Goal: Information Seeking & Learning: Learn about a topic

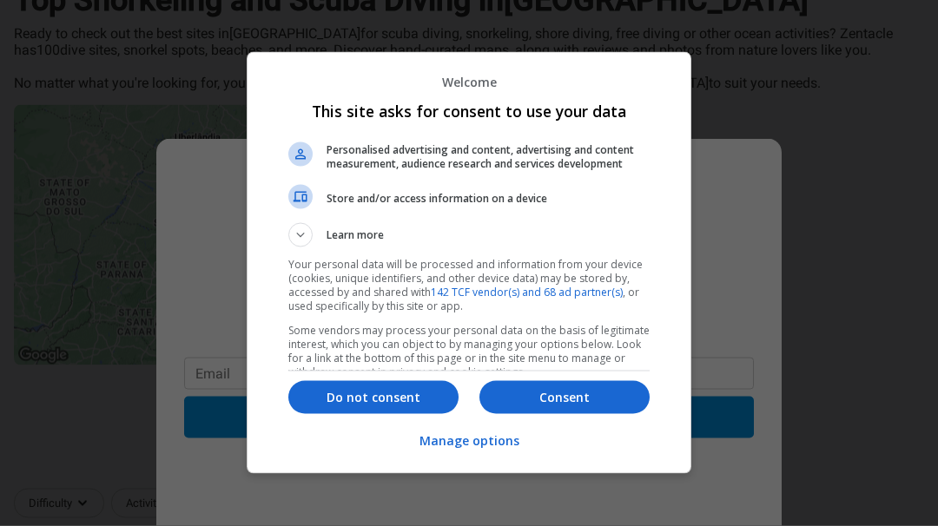
scroll to position [398, 0]
click at [379, 406] on p "Do not consent" at bounding box center [373, 397] width 170 height 17
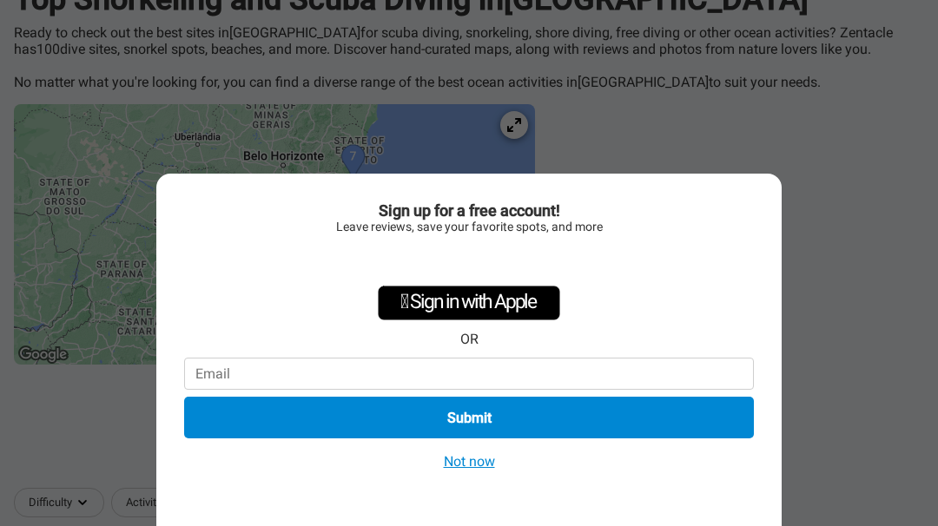
click at [472, 471] on button "Not now" at bounding box center [469, 461] width 62 height 18
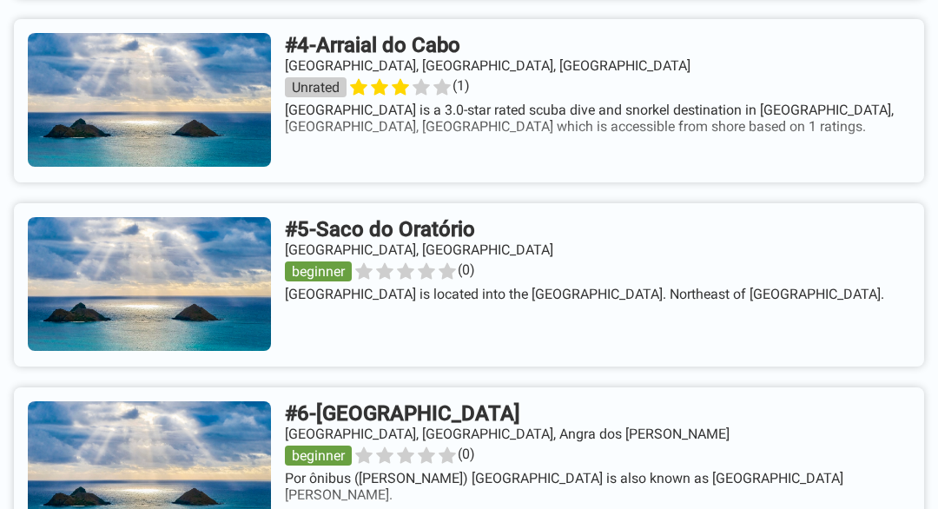
scroll to position [1665, 0]
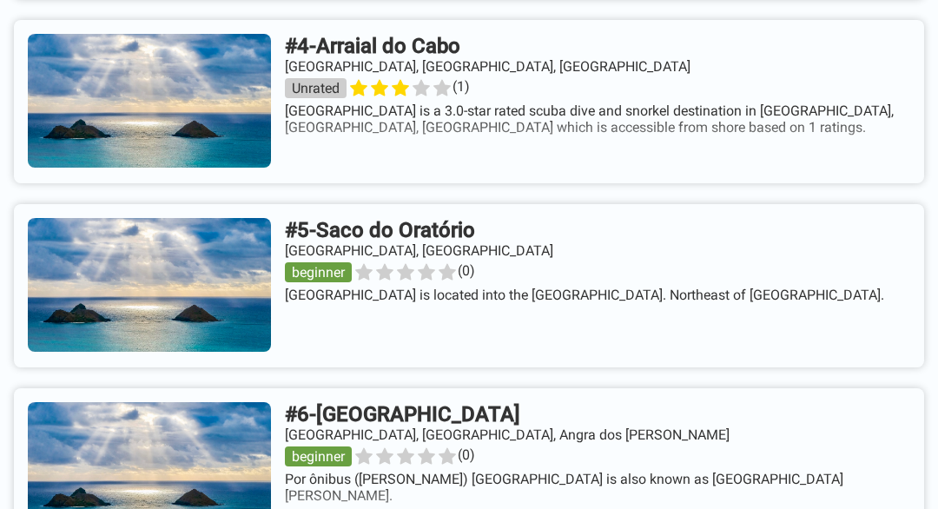
click at [180, 247] on link at bounding box center [469, 286] width 910 height 163
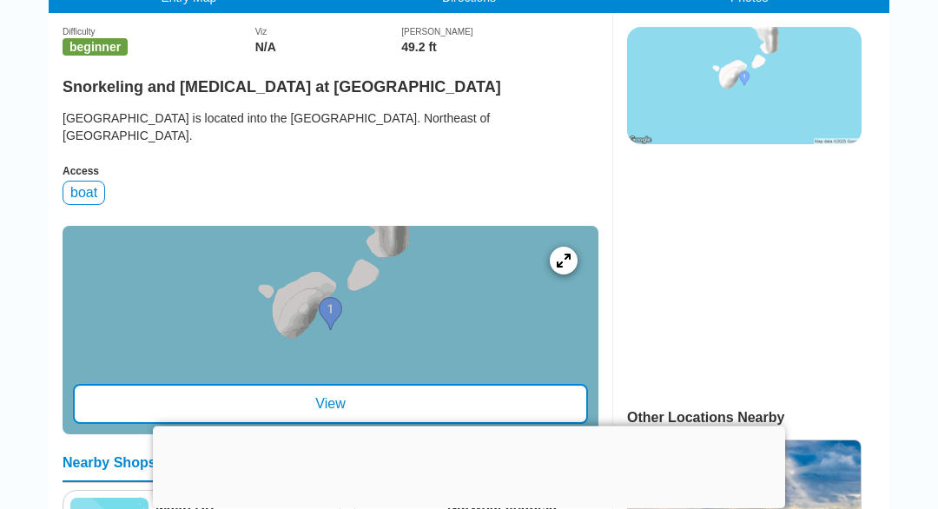
scroll to position [444, 0]
click at [468, 342] on div at bounding box center [331, 331] width 536 height 208
click at [409, 424] on div "View" at bounding box center [330, 404] width 515 height 40
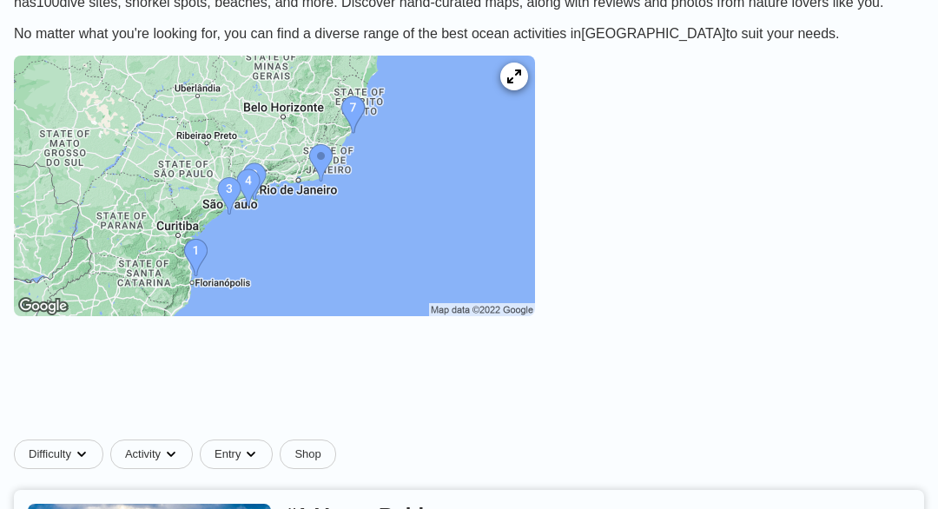
scroll to position [438, 0]
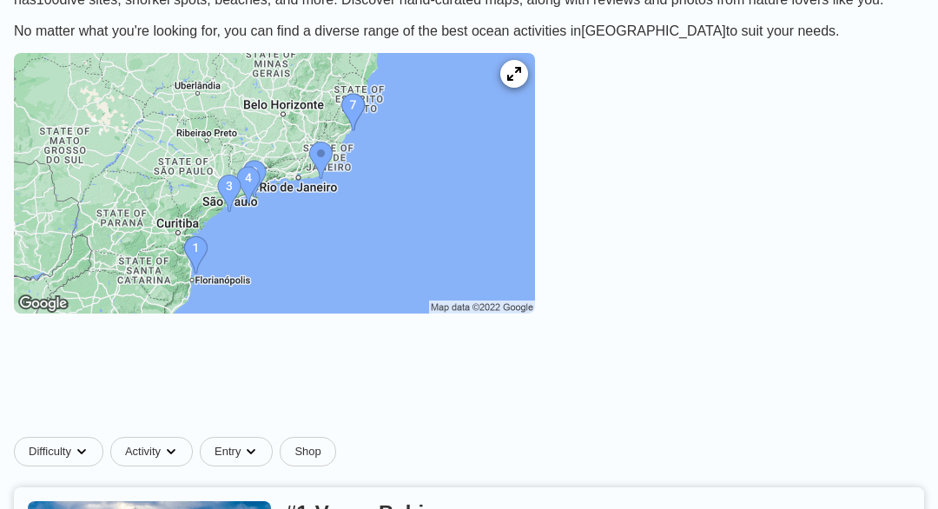
click at [520, 67] on icon at bounding box center [514, 74] width 14 height 14
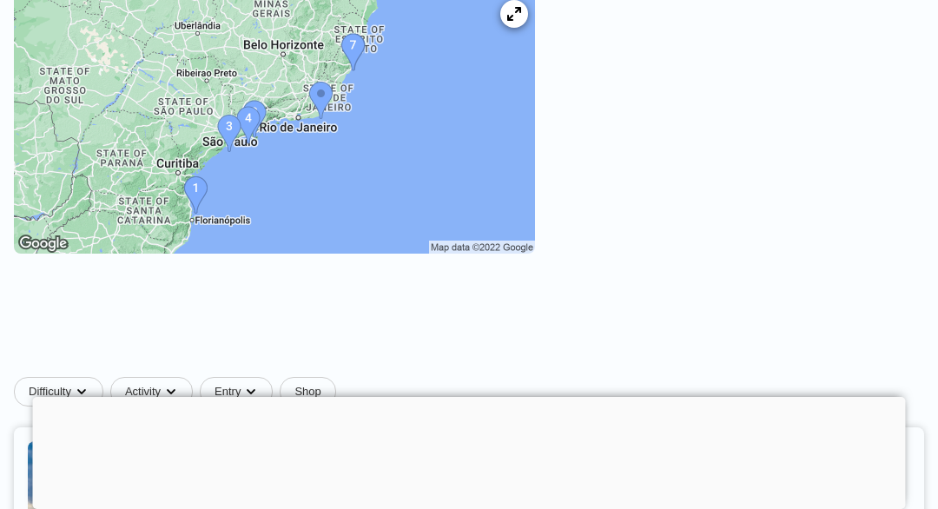
scroll to position [499, 0]
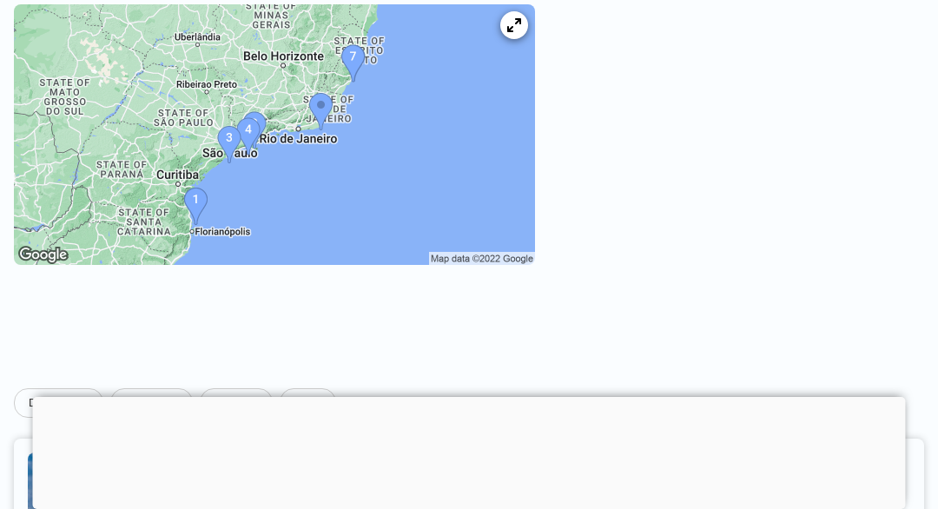
scroll to position [486, 0]
click at [345, 177] on img at bounding box center [274, 135] width 521 height 260
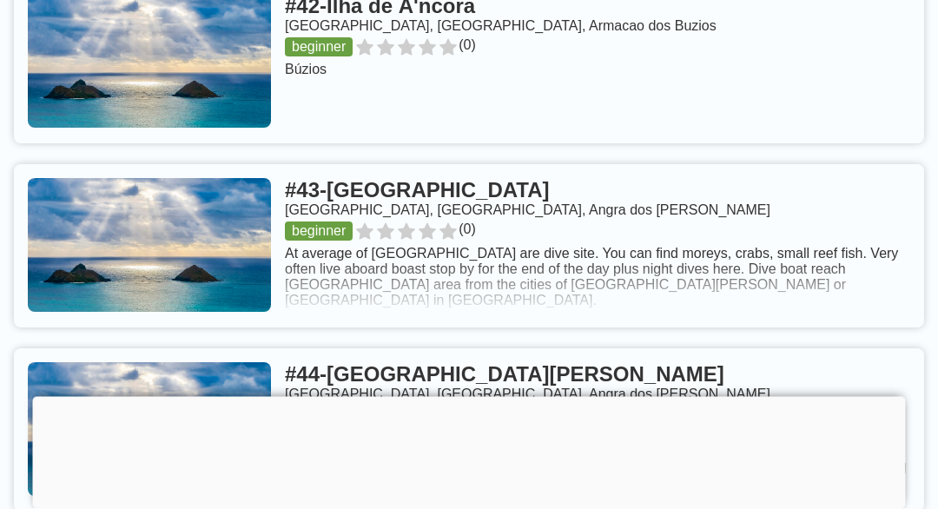
scroll to position [9695, 0]
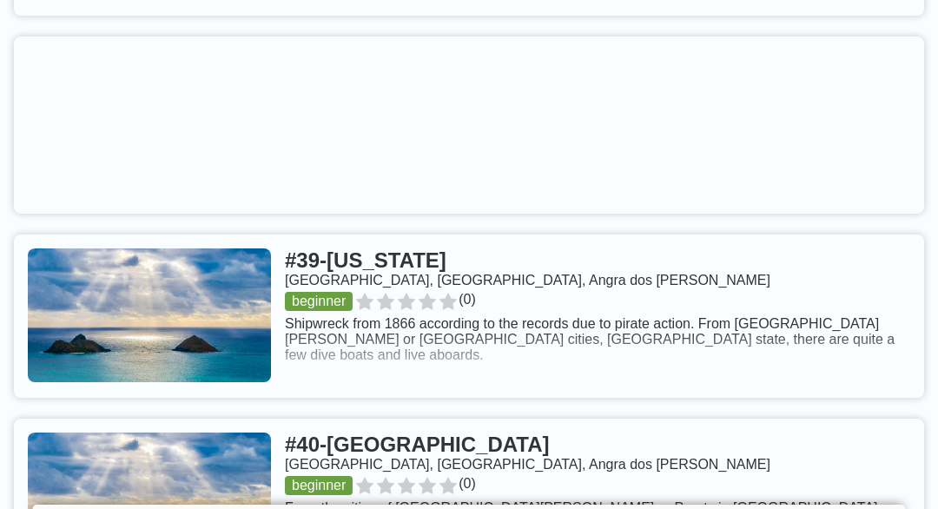
click at [564, 420] on link at bounding box center [469, 500] width 910 height 163
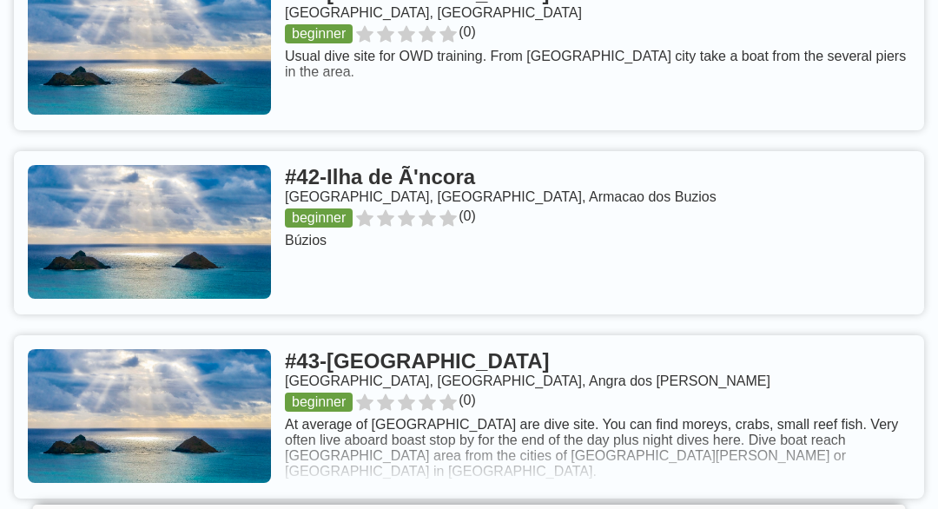
scroll to position [9528, 0]
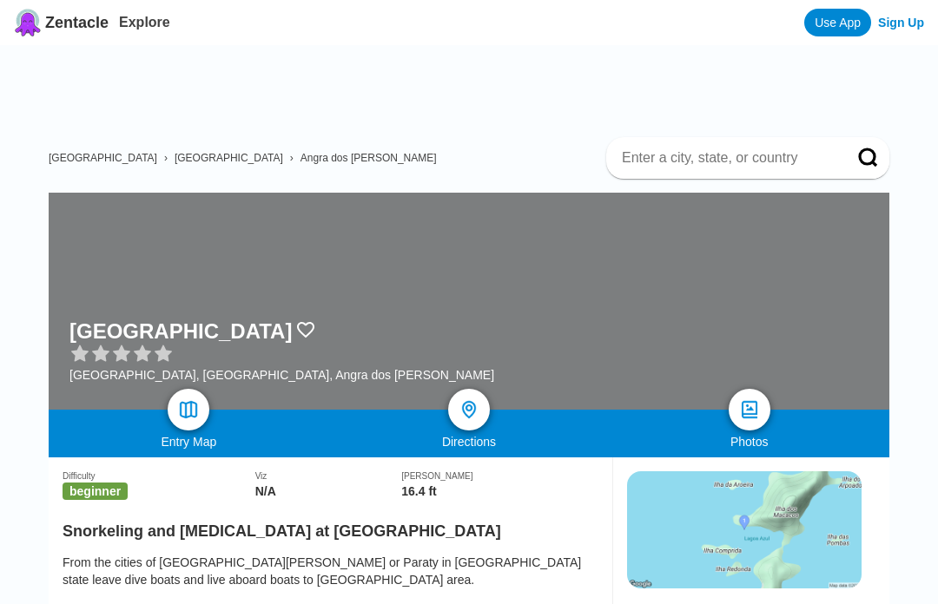
click at [837, 110] on ins at bounding box center [476, 84] width 827 height 78
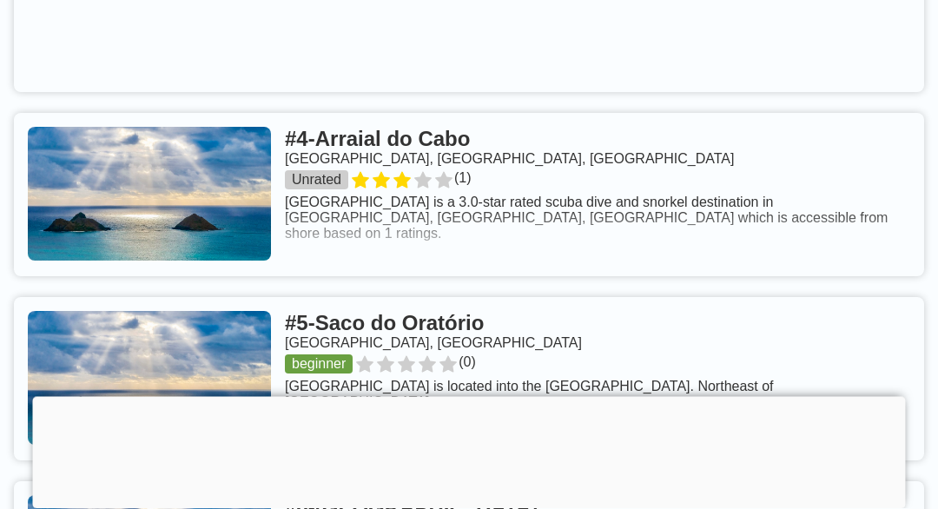
scroll to position [1577, 0]
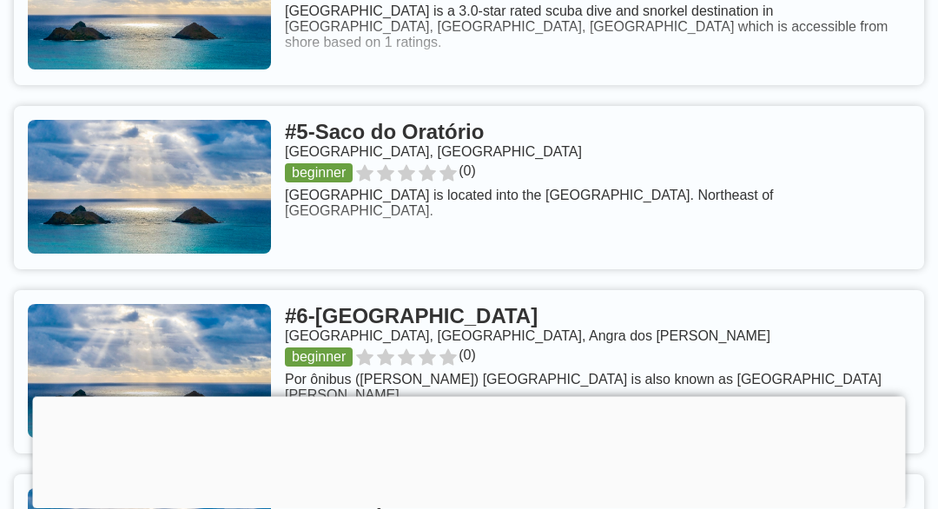
scroll to position [1768, 0]
click at [438, 118] on link at bounding box center [469, 187] width 910 height 163
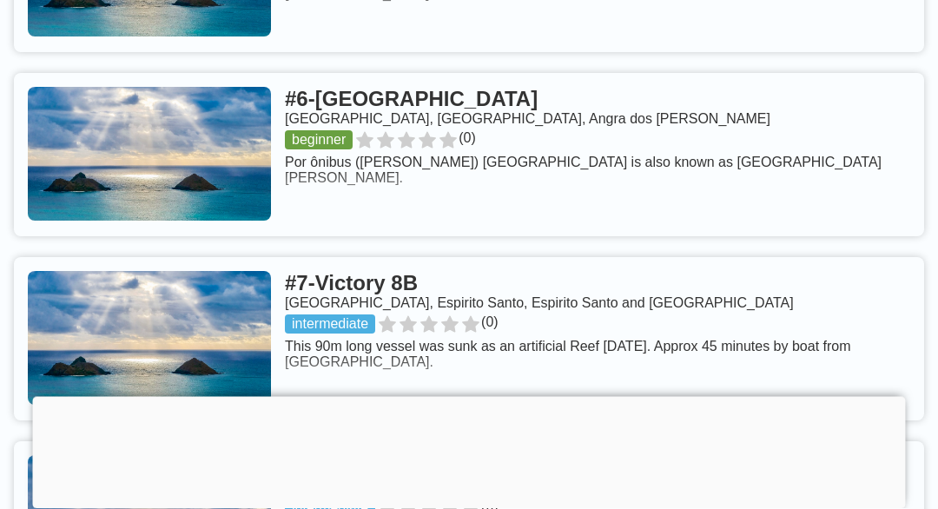
scroll to position [1986, 0]
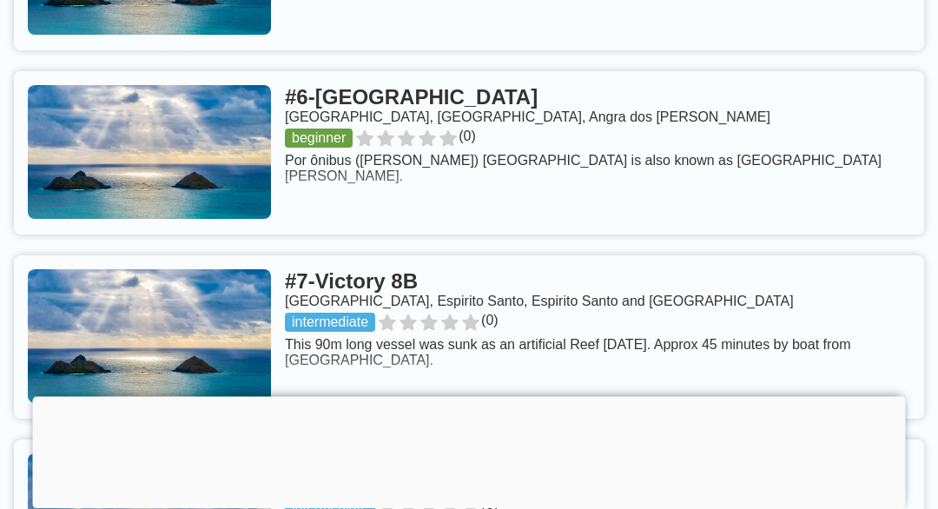
click at [208, 319] on link at bounding box center [469, 337] width 910 height 163
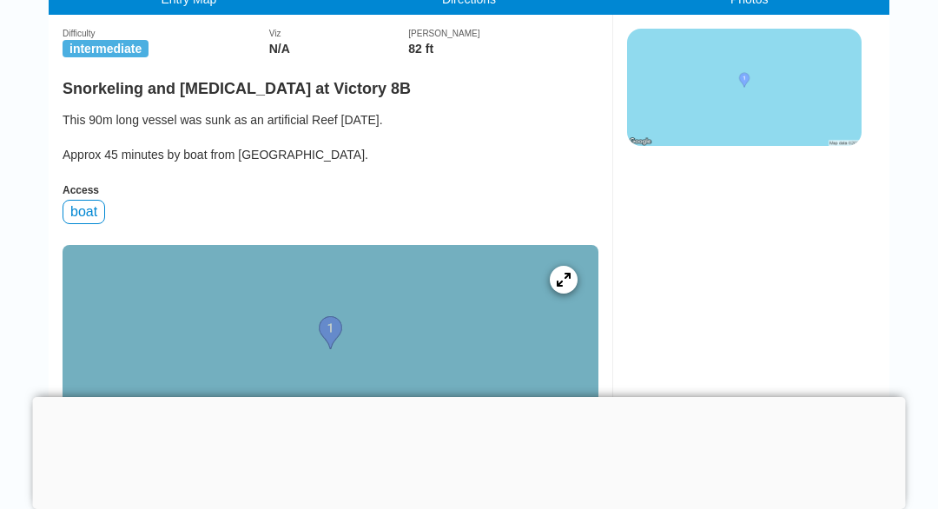
scroll to position [505, 0]
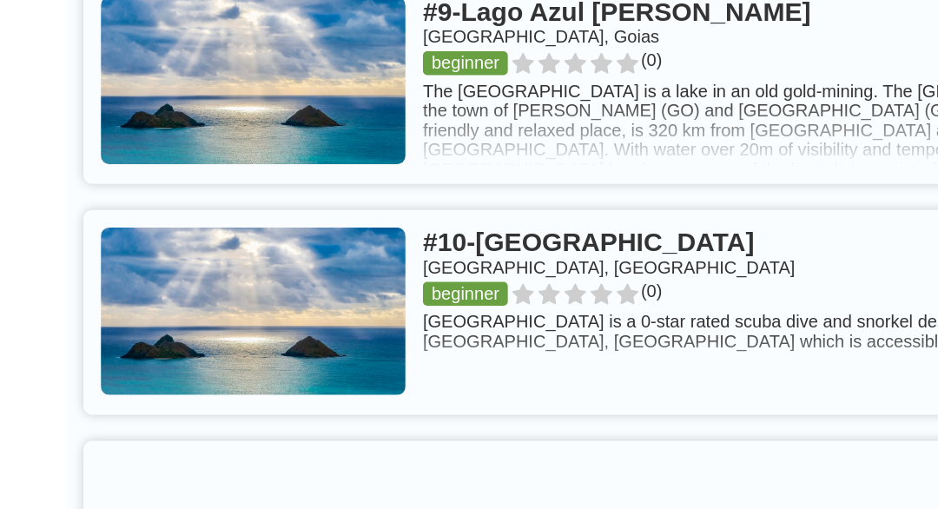
scroll to position [2633, 0]
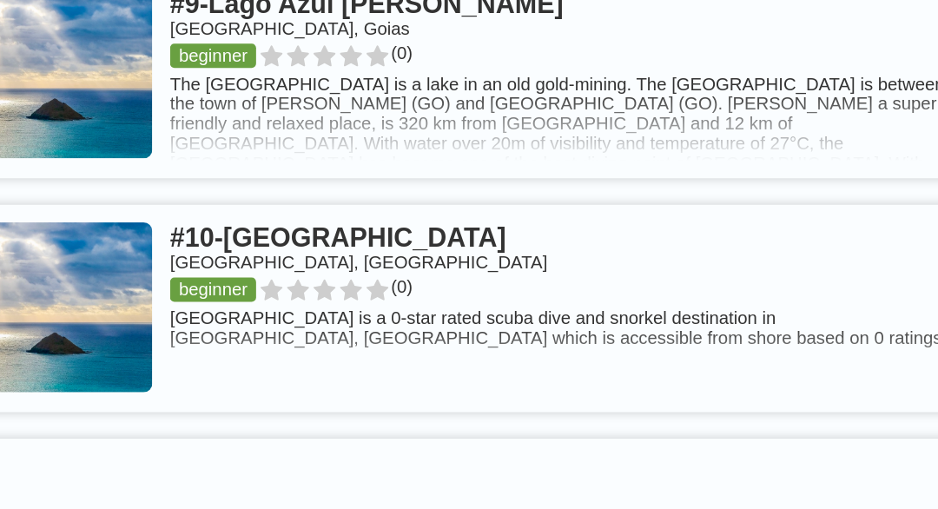
click at [284, 162] on link at bounding box center [469, 243] width 910 height 163
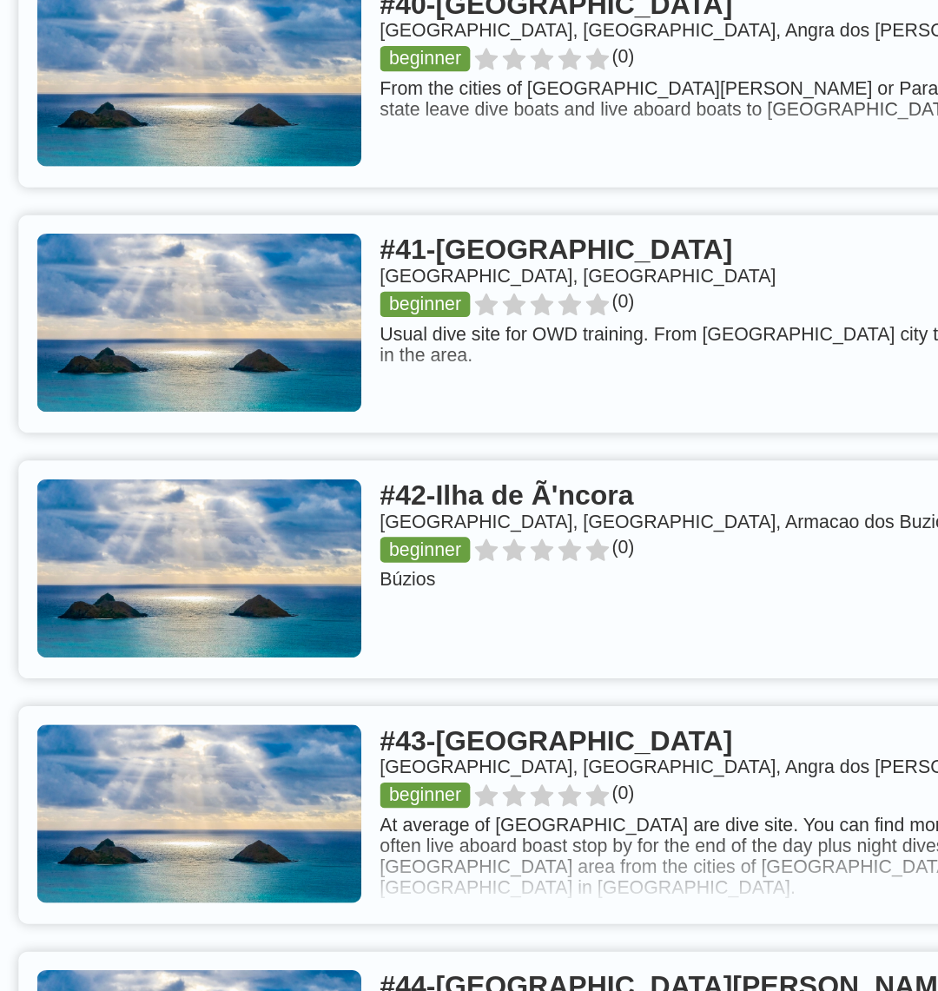
scroll to position [9343, 0]
